Goal: Information Seeking & Learning: Find contact information

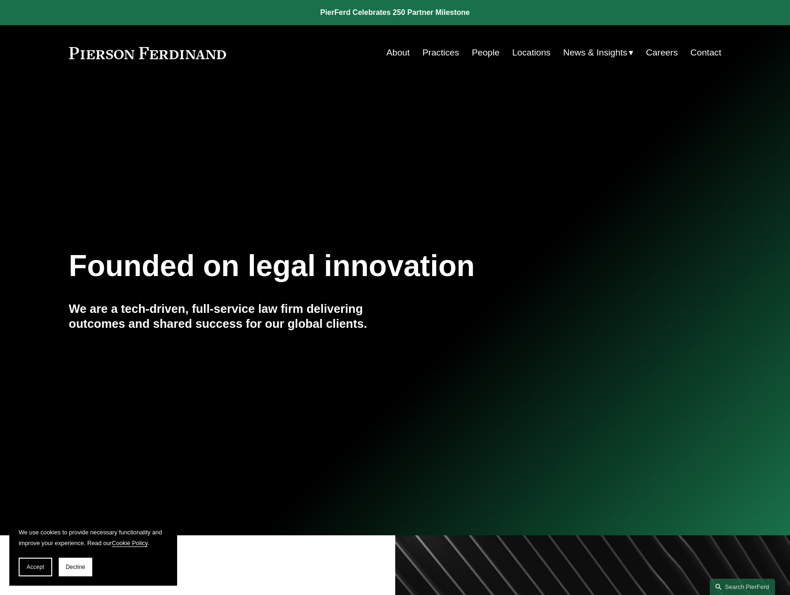
click at [484, 49] on link "People" at bounding box center [486, 53] width 28 height 18
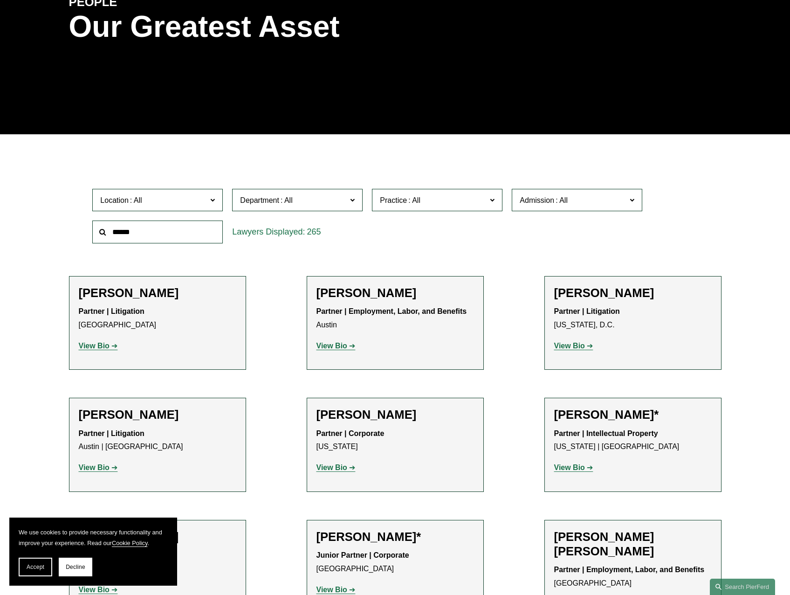
scroll to position [140, 0]
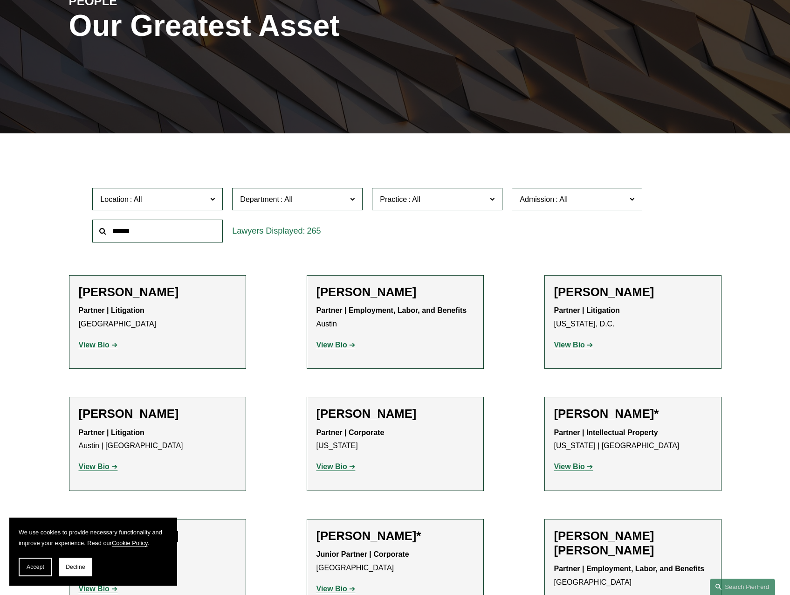
click at [543, 198] on span "Admission" at bounding box center [537, 199] width 35 height 8
click at [0, 0] on link "[US_STATE]" at bounding box center [0, 0] width 0 height 0
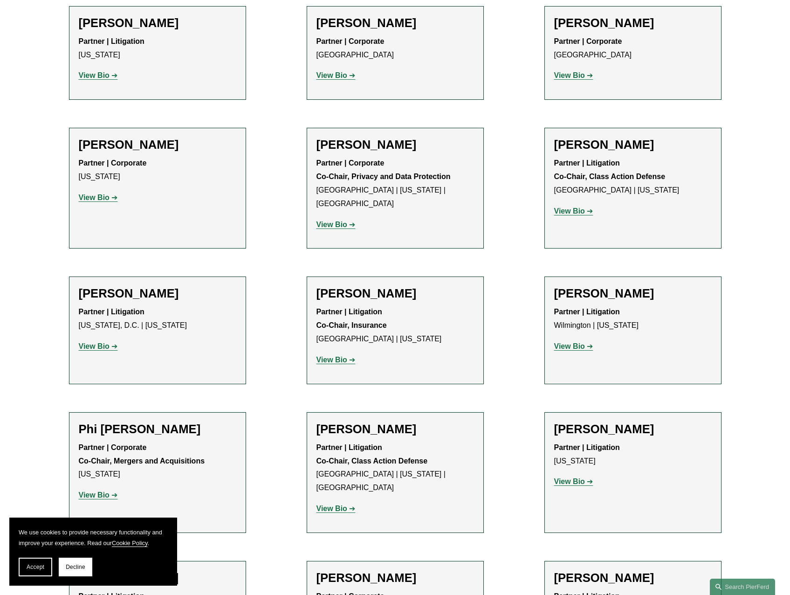
scroll to position [2798, 0]
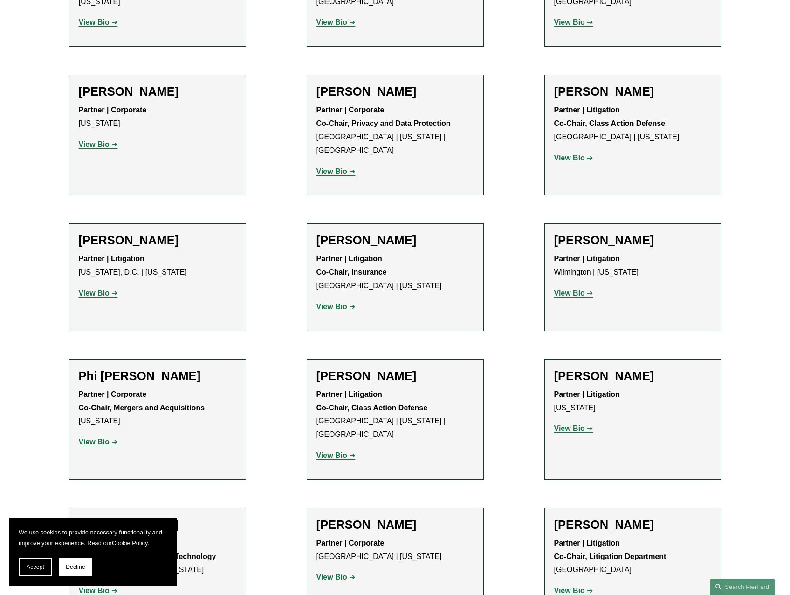
drag, startPoint x: 39, startPoint y: 573, endPoint x: 62, endPoint y: 563, distance: 25.5
click at [39, 573] on button "Accept" at bounding box center [36, 567] width 34 height 19
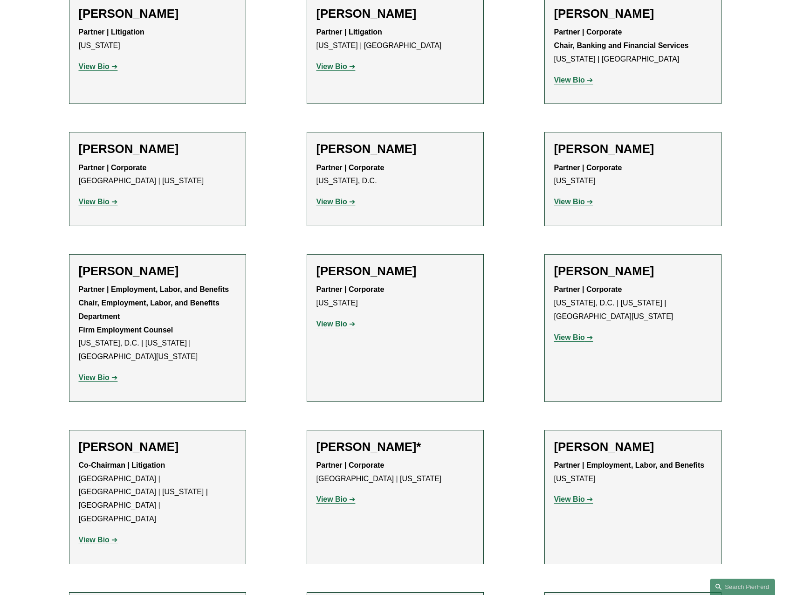
scroll to position [0, 0]
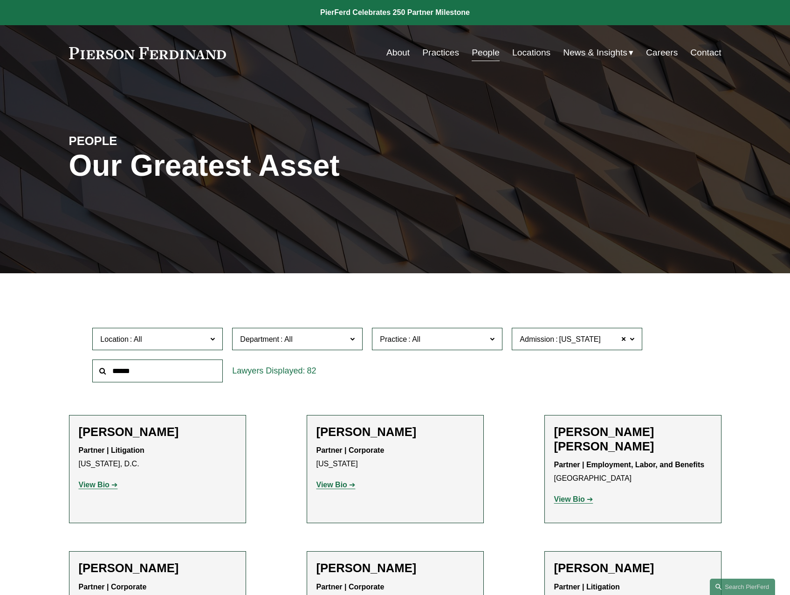
drag, startPoint x: 286, startPoint y: 421, endPoint x: 278, endPoint y: 149, distance: 271.5
click at [150, 367] on input "text" at bounding box center [157, 371] width 131 height 23
click at [478, 53] on link "People" at bounding box center [486, 53] width 28 height 18
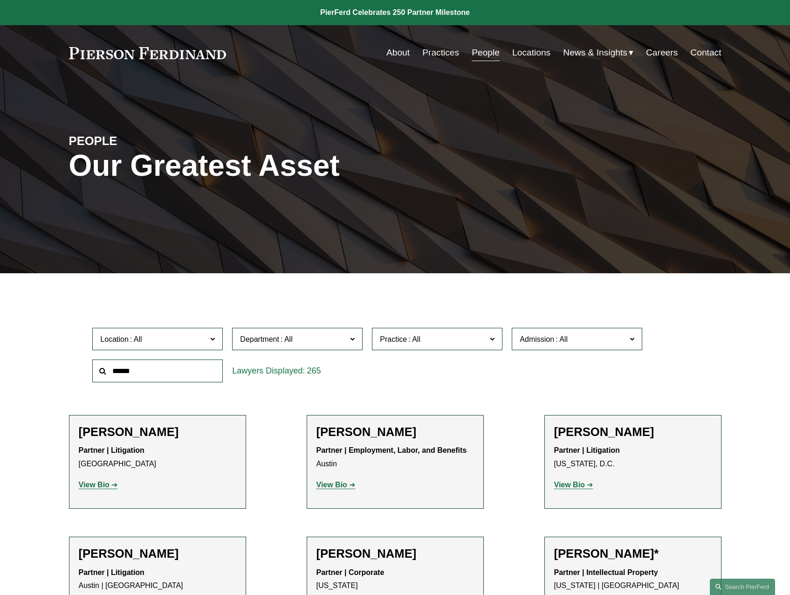
click at [196, 363] on input "text" at bounding box center [157, 371] width 131 height 23
type input "**********"
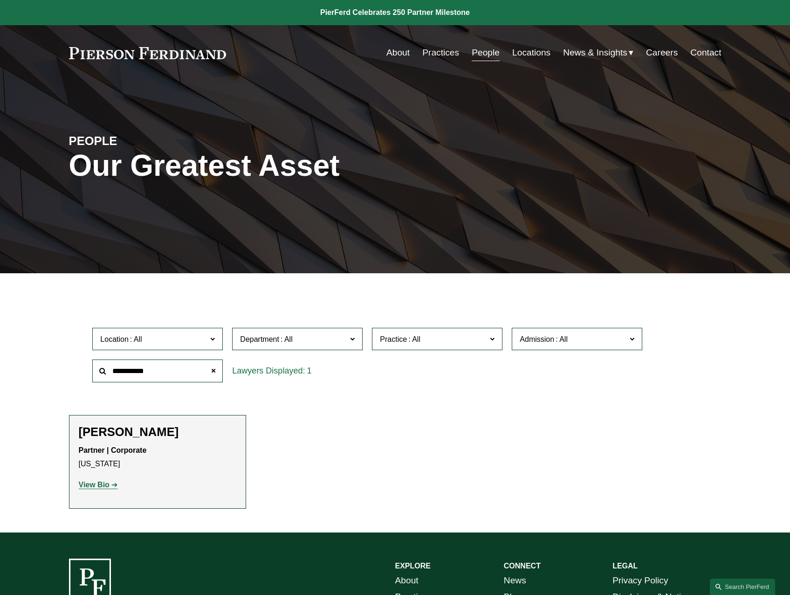
click at [104, 487] on strong "View Bio" at bounding box center [94, 485] width 31 height 8
click at [212, 373] on span at bounding box center [213, 370] width 19 height 19
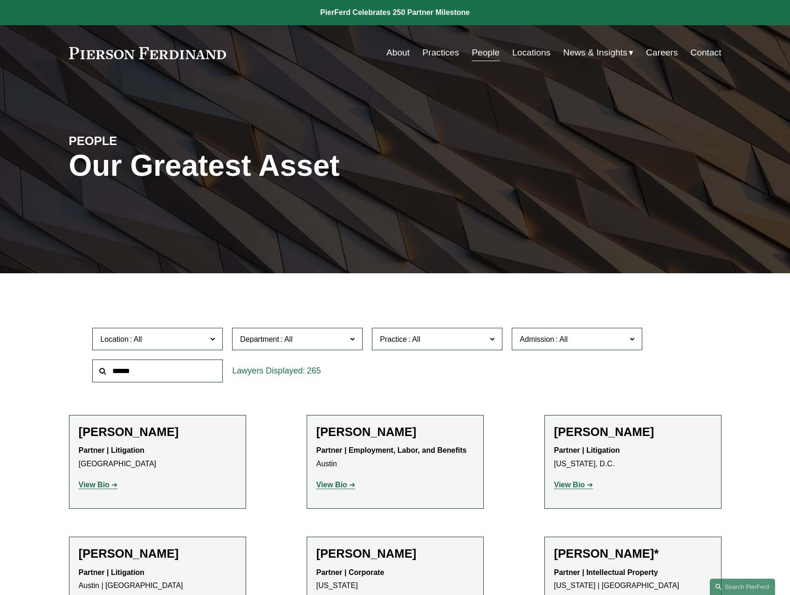
click at [197, 339] on span "Location" at bounding box center [153, 339] width 107 height 13
drag, startPoint x: 129, startPoint y: 456, endPoint x: 134, endPoint y: 454, distance: 5.0
click at [0, 0] on link "[US_STATE]" at bounding box center [0, 0] width 0 height 0
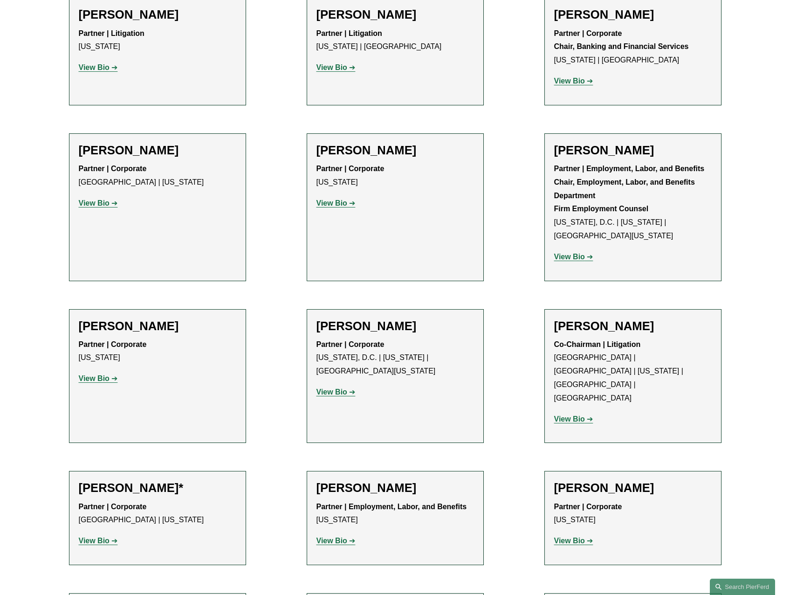
scroll to position [1158, 0]
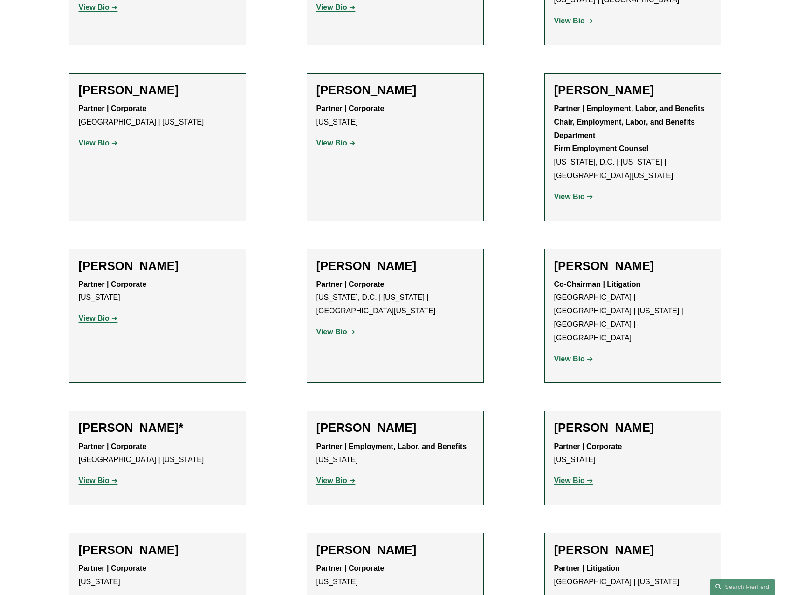
click at [332, 595] on strong "View Bio" at bounding box center [332, 603] width 31 height 8
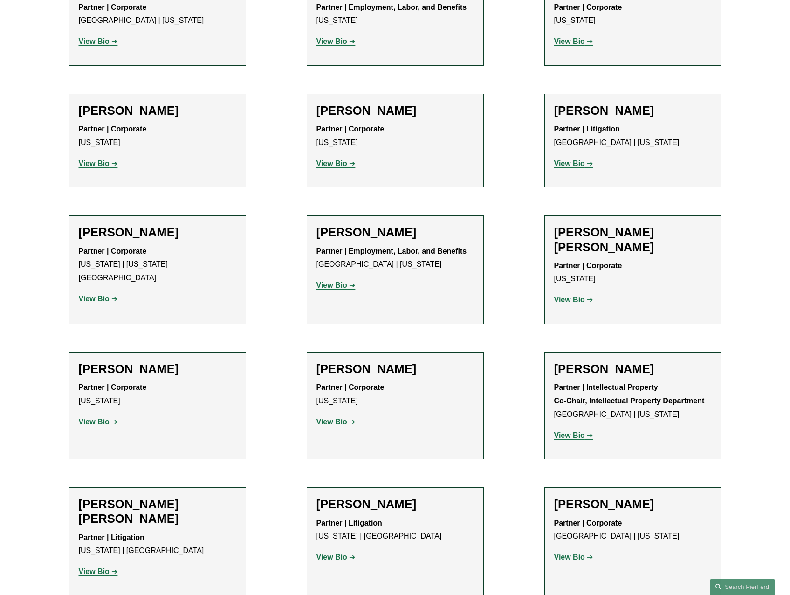
scroll to position [1718, 0]
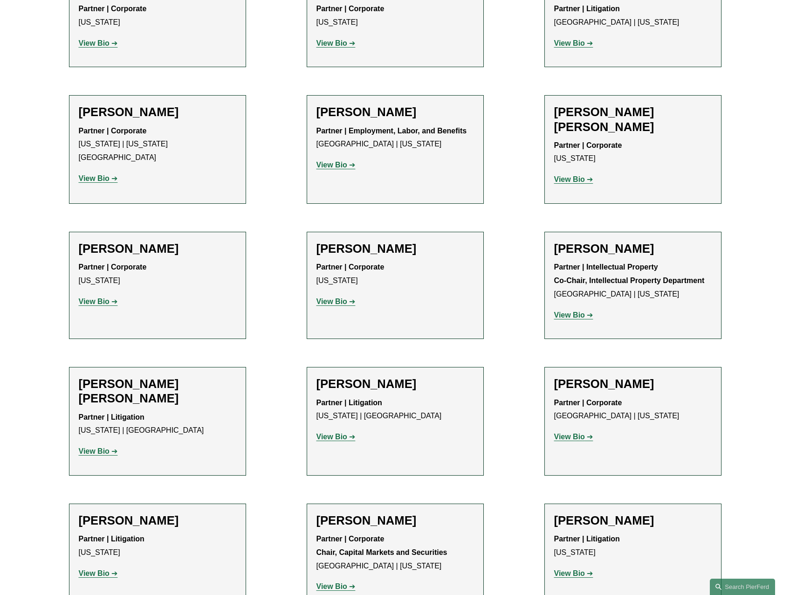
click at [345, 433] on strong "View Bio" at bounding box center [332, 437] width 31 height 8
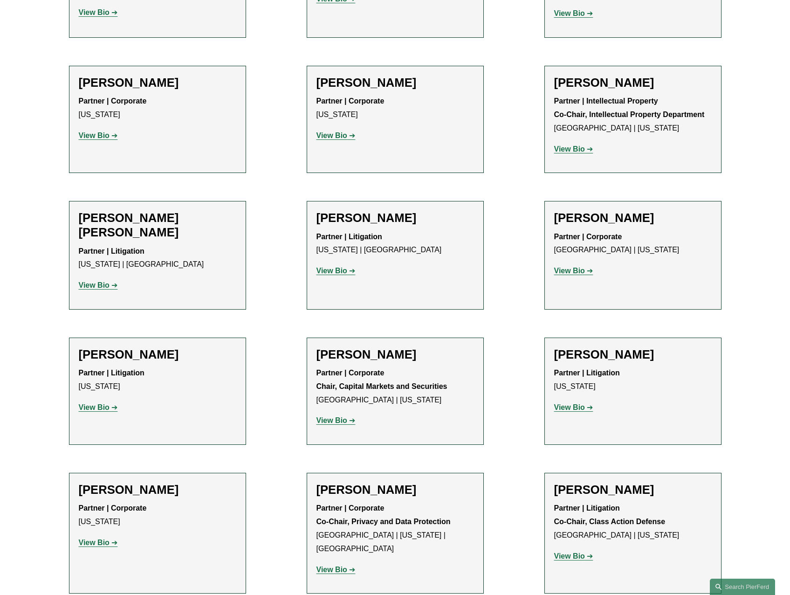
scroll to position [1951, 0]
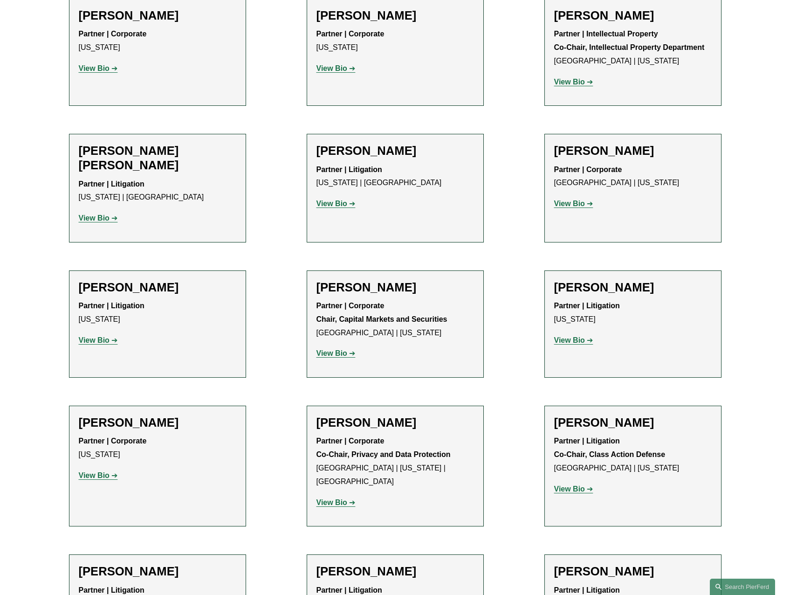
click at [568, 485] on strong "View Bio" at bounding box center [569, 489] width 31 height 8
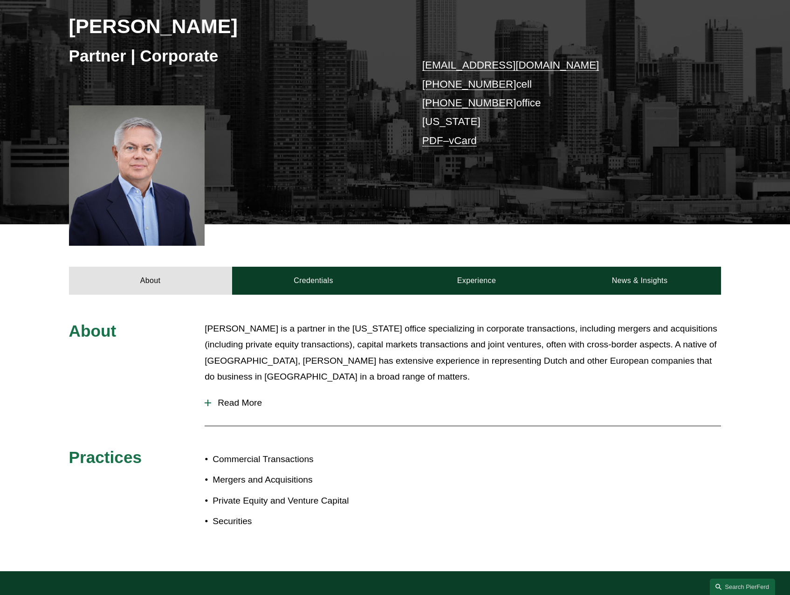
scroll to position [140, 0]
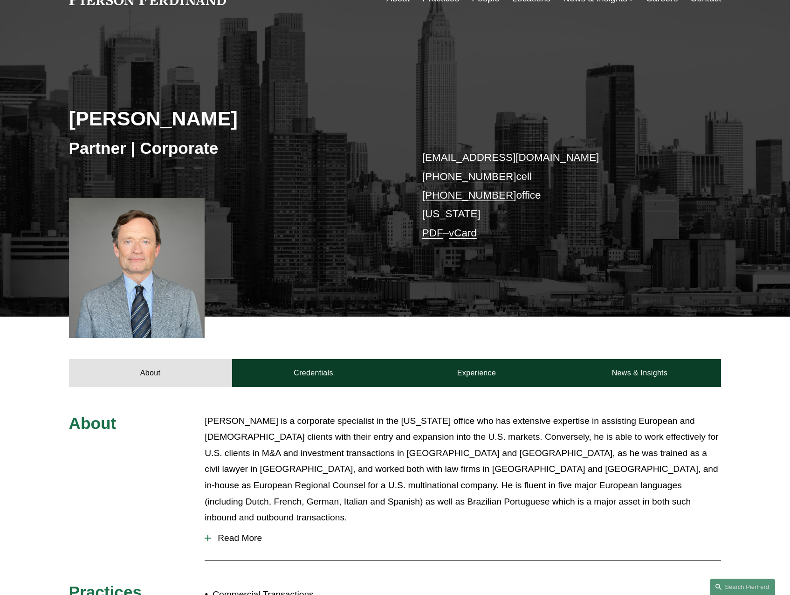
scroll to position [47, 0]
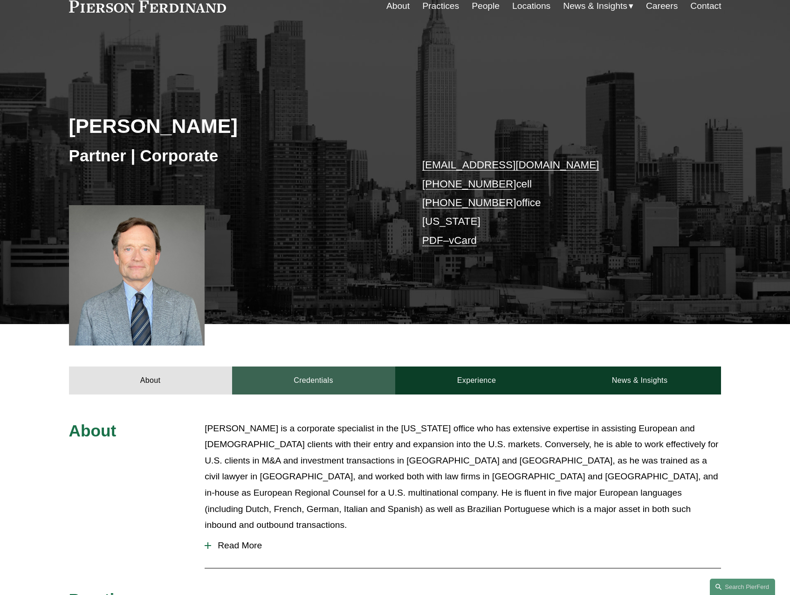
click at [300, 379] on link "Credentials" at bounding box center [313, 380] width 163 height 28
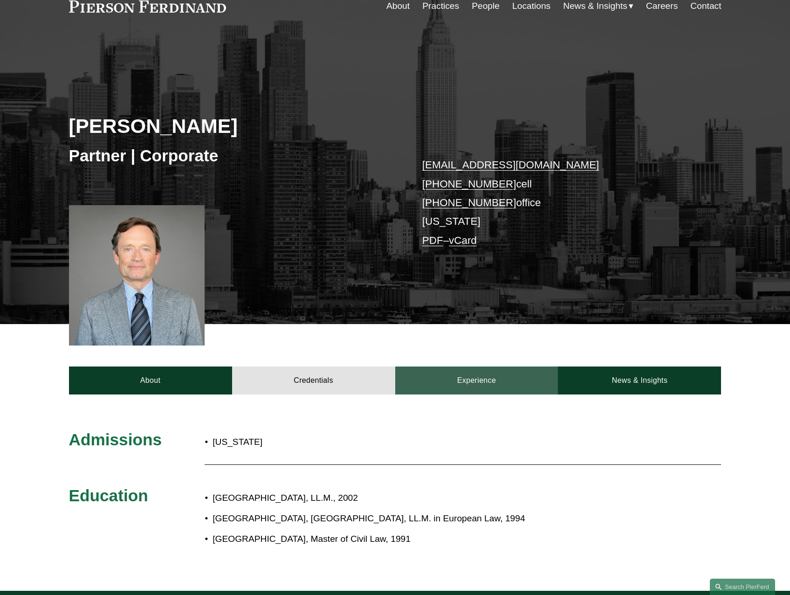
click at [452, 390] on link "Experience" at bounding box center [476, 380] width 163 height 28
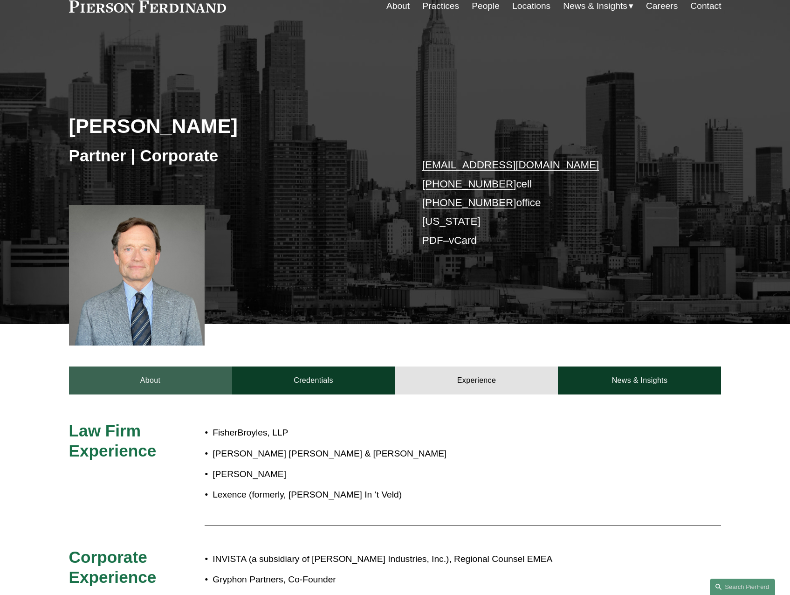
click at [147, 394] on link "About" at bounding box center [150, 380] width 163 height 28
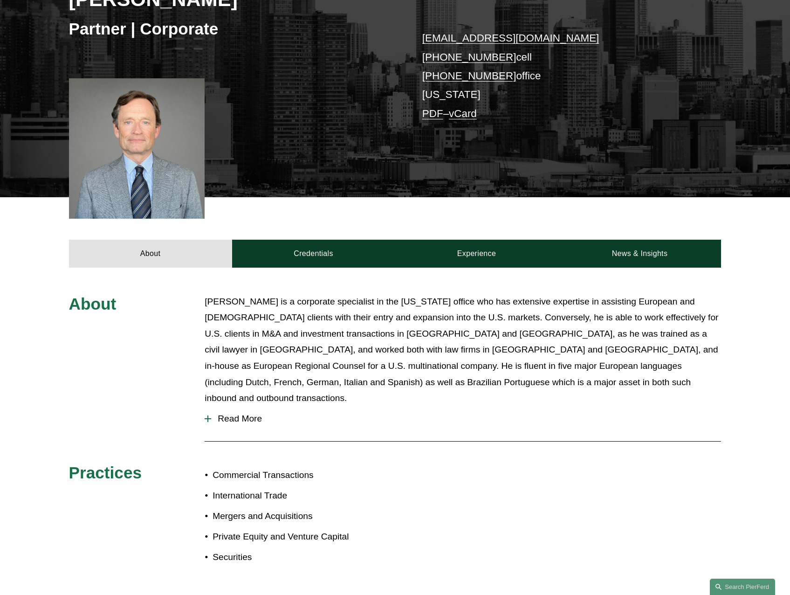
scroll to position [0, 0]
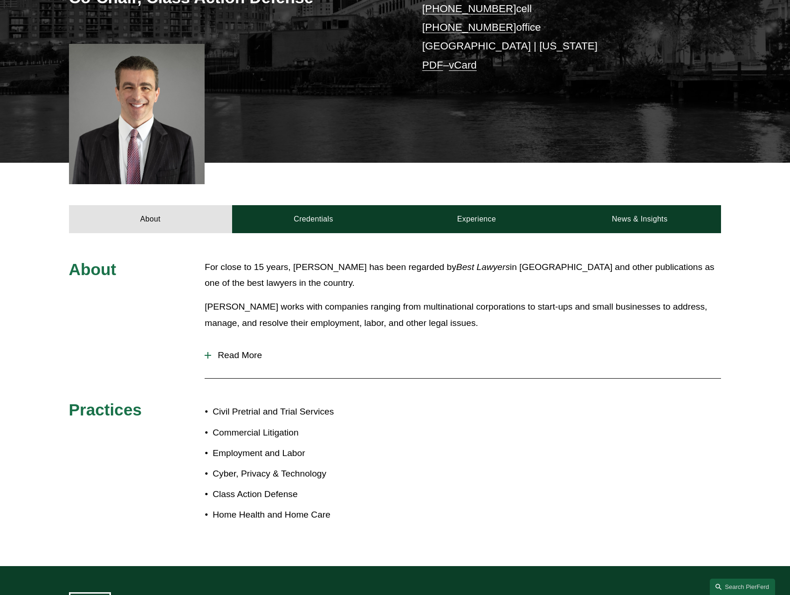
scroll to position [233, 0]
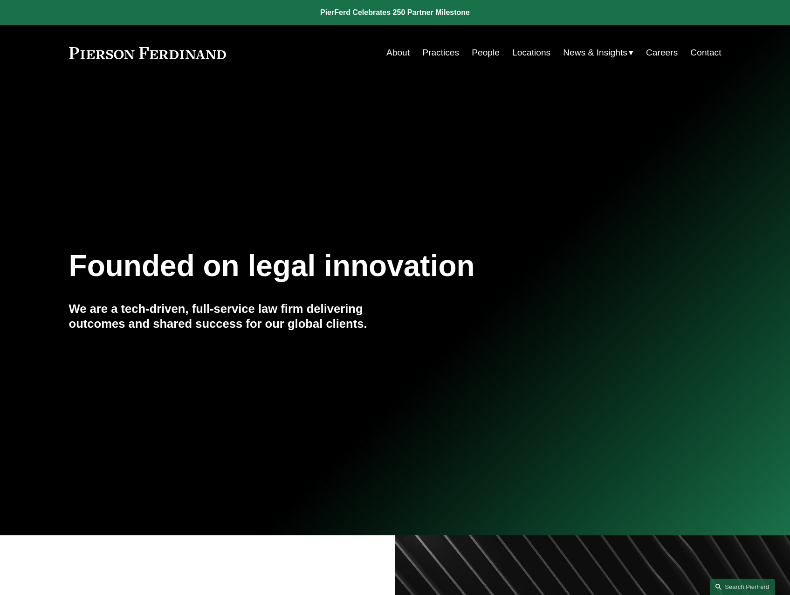
click at [494, 51] on link "People" at bounding box center [486, 53] width 28 height 18
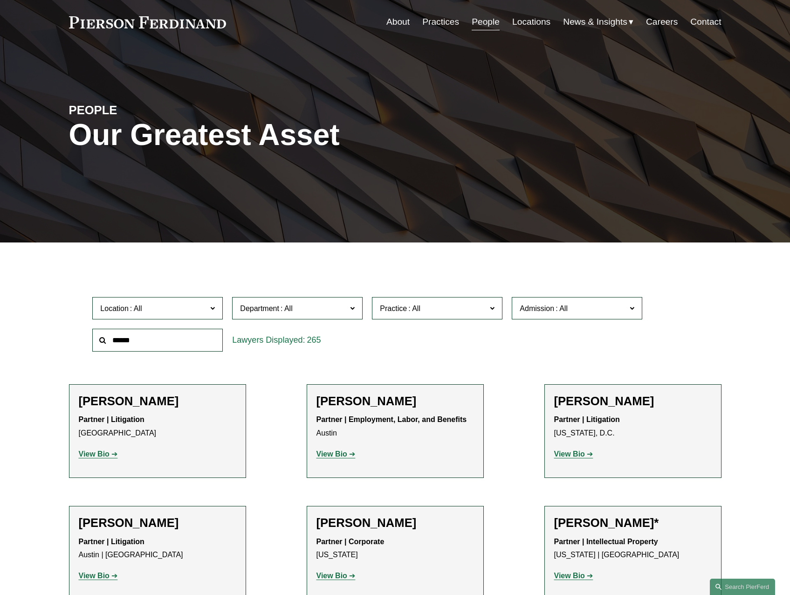
scroll to position [47, 0]
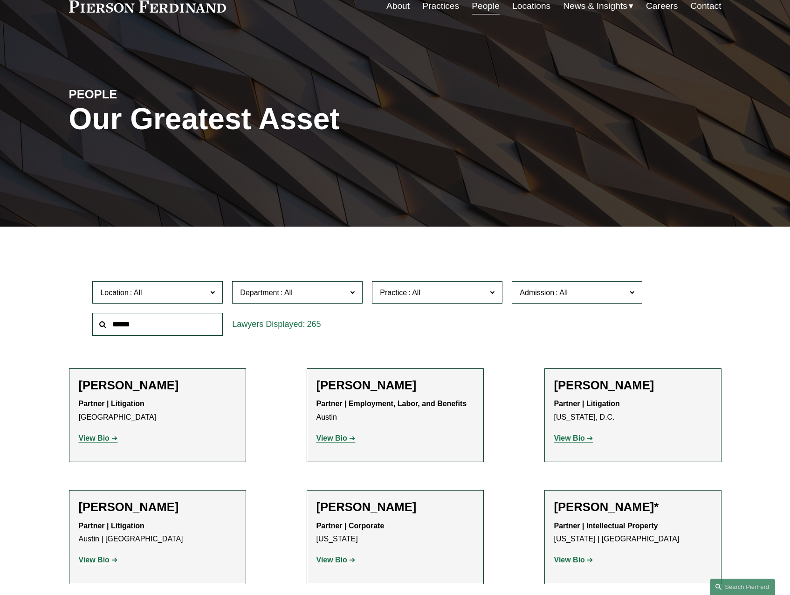
click at [567, 295] on span at bounding box center [561, 293] width 15 height 8
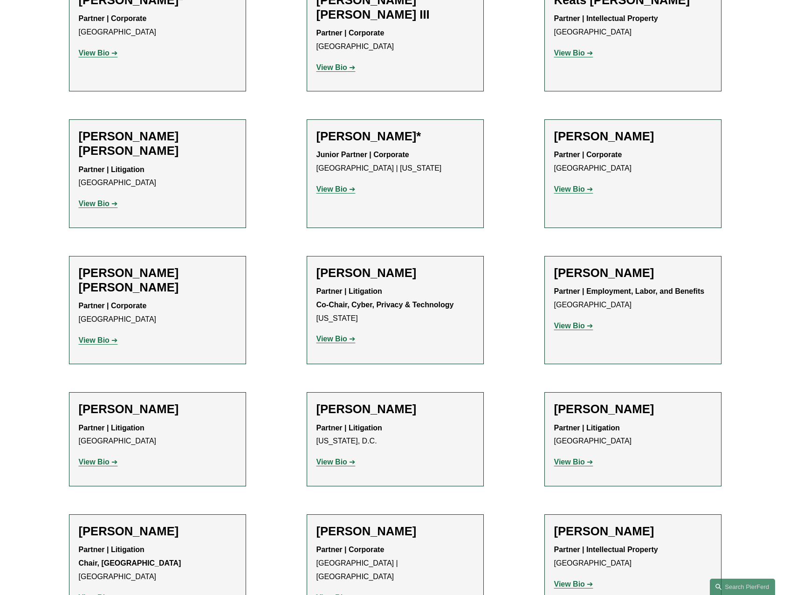
drag, startPoint x: 500, startPoint y: 387, endPoint x: 539, endPoint y: 595, distance: 212.5
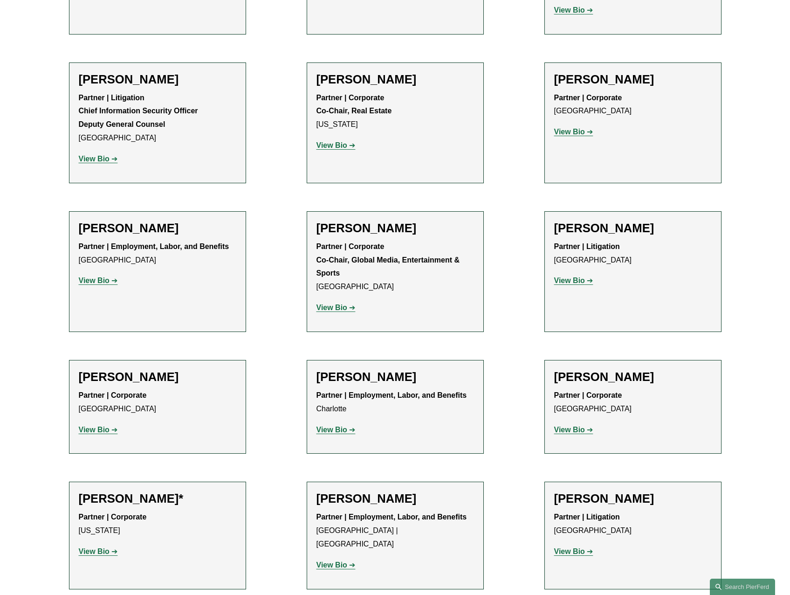
scroll to position [11536, 0]
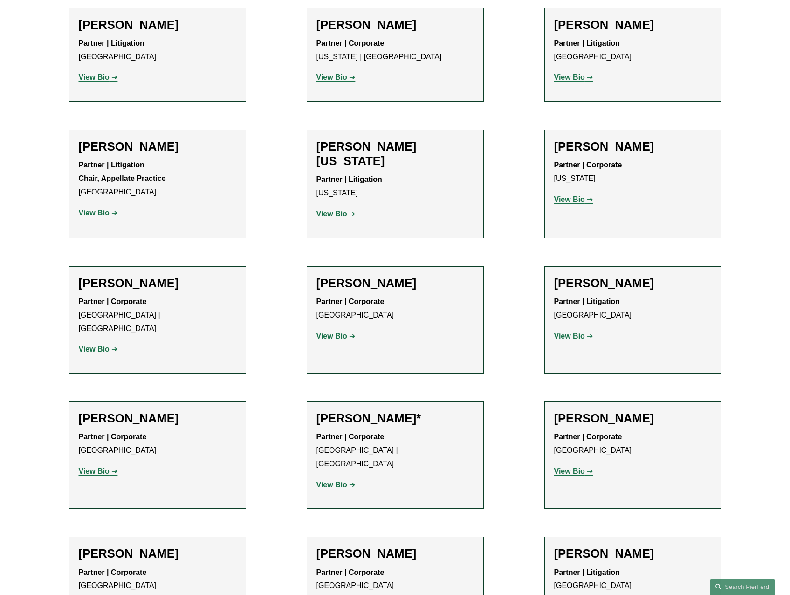
drag, startPoint x: 494, startPoint y: 325, endPoint x: 471, endPoint y: 538, distance: 213.4
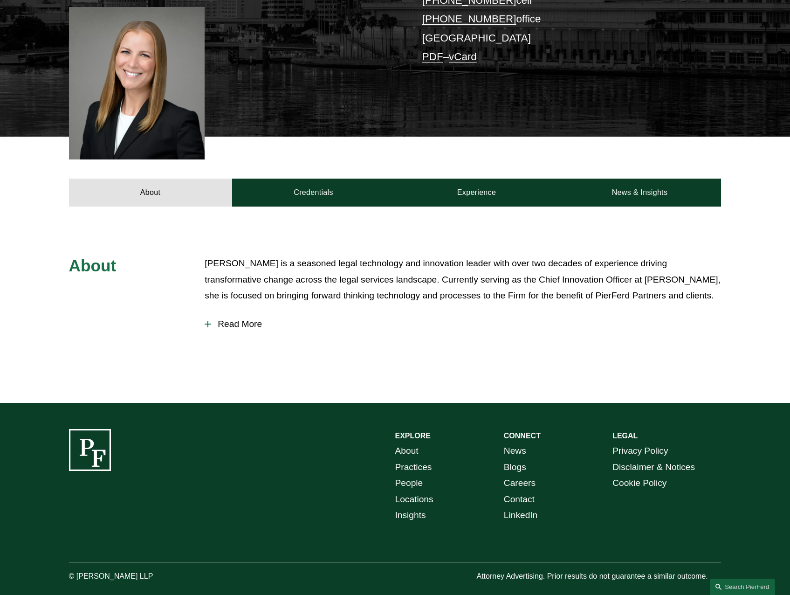
scroll to position [249, 0]
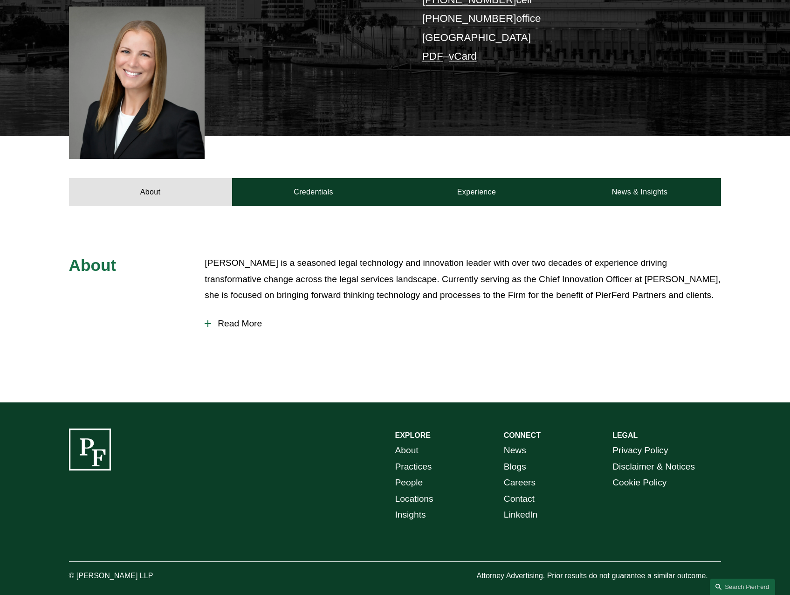
click at [243, 318] on span "Read More" at bounding box center [466, 323] width 510 height 10
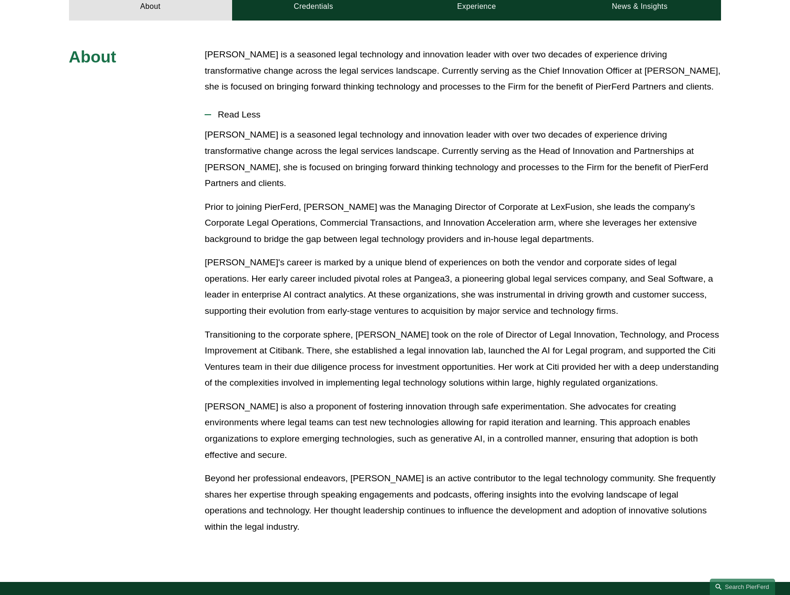
scroll to position [436, 0]
